Goal: Navigation & Orientation: Find specific page/section

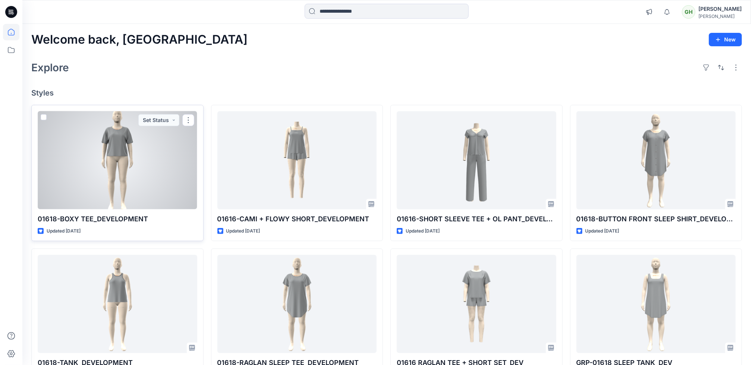
click at [98, 168] on div at bounding box center [118, 160] width 160 height 98
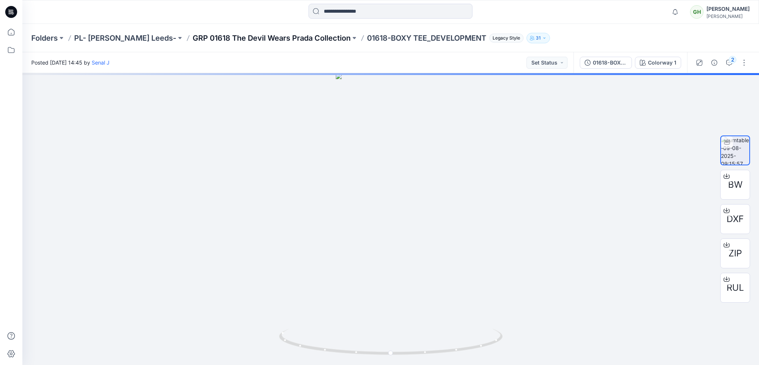
click at [253, 38] on p "GRP 01618 The Devil Wears Prada Collection" at bounding box center [272, 38] width 158 height 10
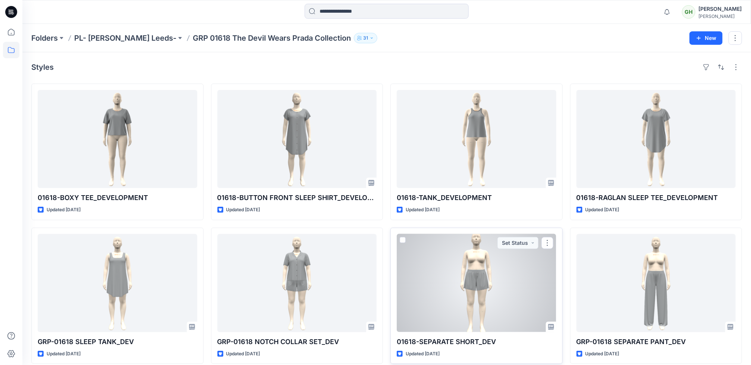
scroll to position [8, 0]
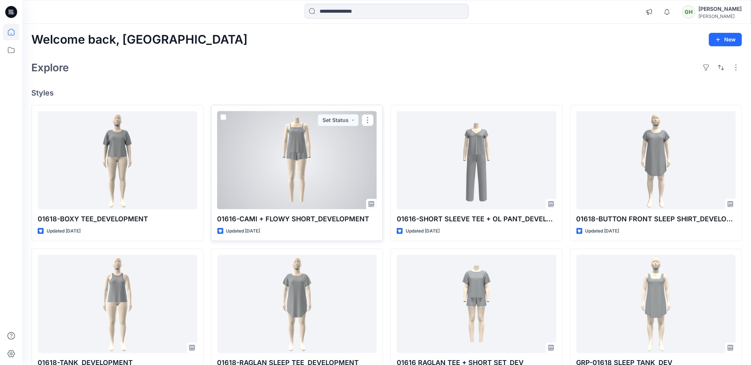
click at [290, 160] on div at bounding box center [297, 160] width 160 height 98
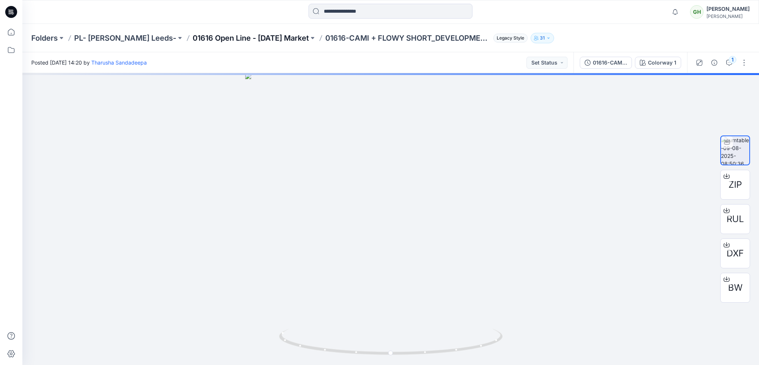
click at [249, 35] on p "01616 Open Line - August 2025 Market" at bounding box center [251, 38] width 116 height 10
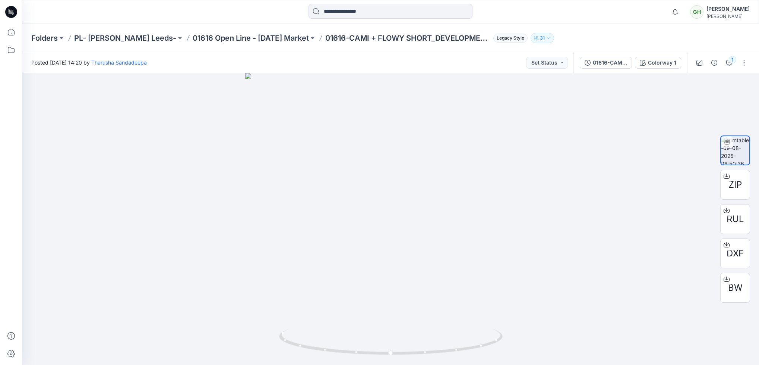
click at [9, 15] on icon at bounding box center [11, 12] width 12 height 12
